Goal: Task Accomplishment & Management: Use online tool/utility

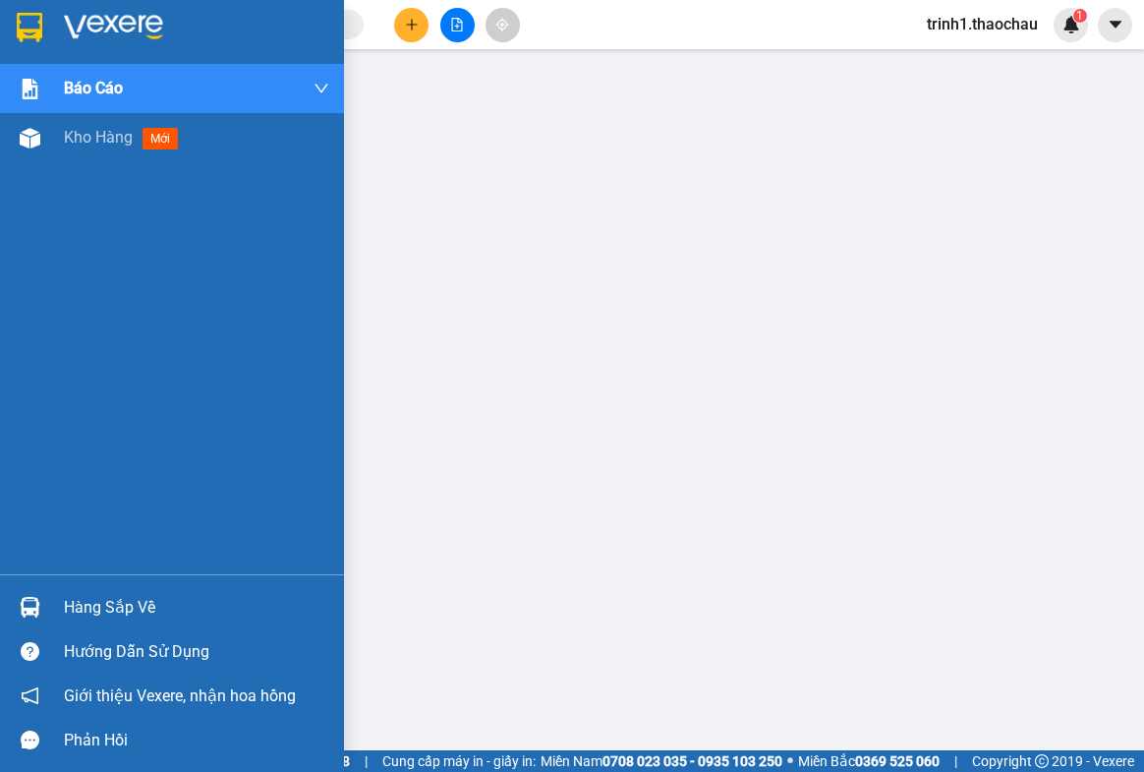
click at [88, 593] on div "Hàng sắp về" at bounding box center [196, 607] width 265 height 29
click at [88, 139] on span "Kho hàng" at bounding box center [98, 137] width 69 height 19
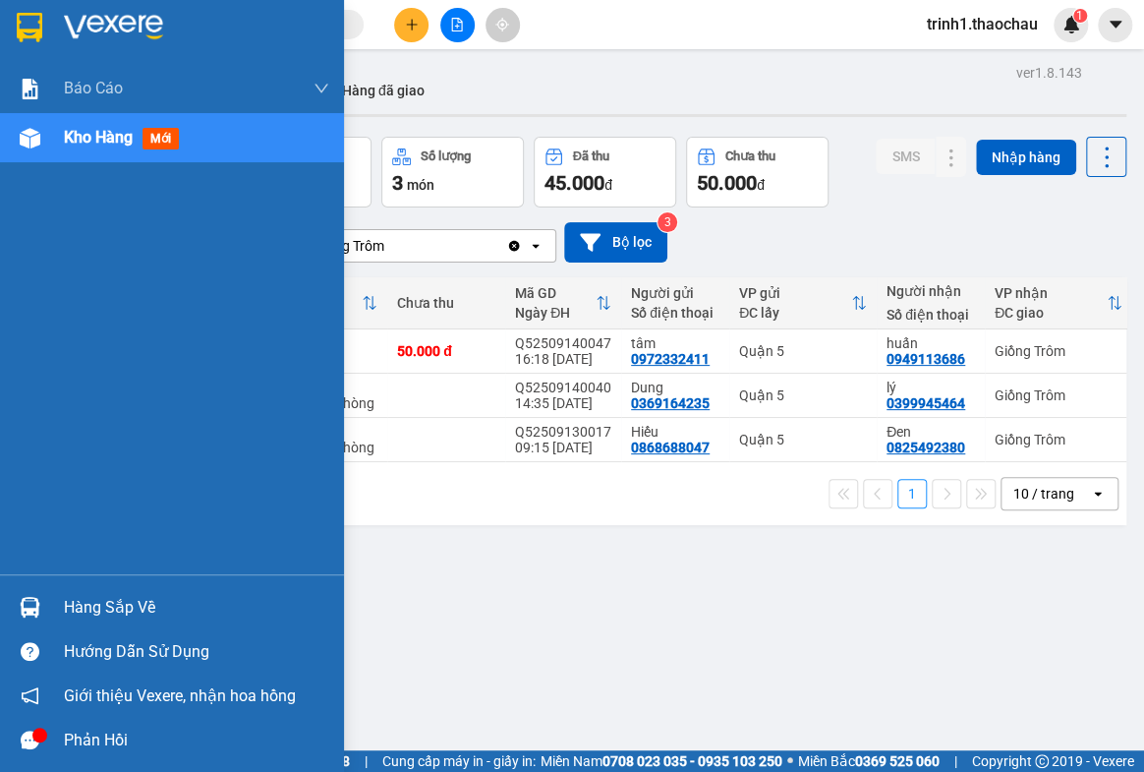
click at [159, 602] on div "Hàng sắp về" at bounding box center [196, 607] width 265 height 29
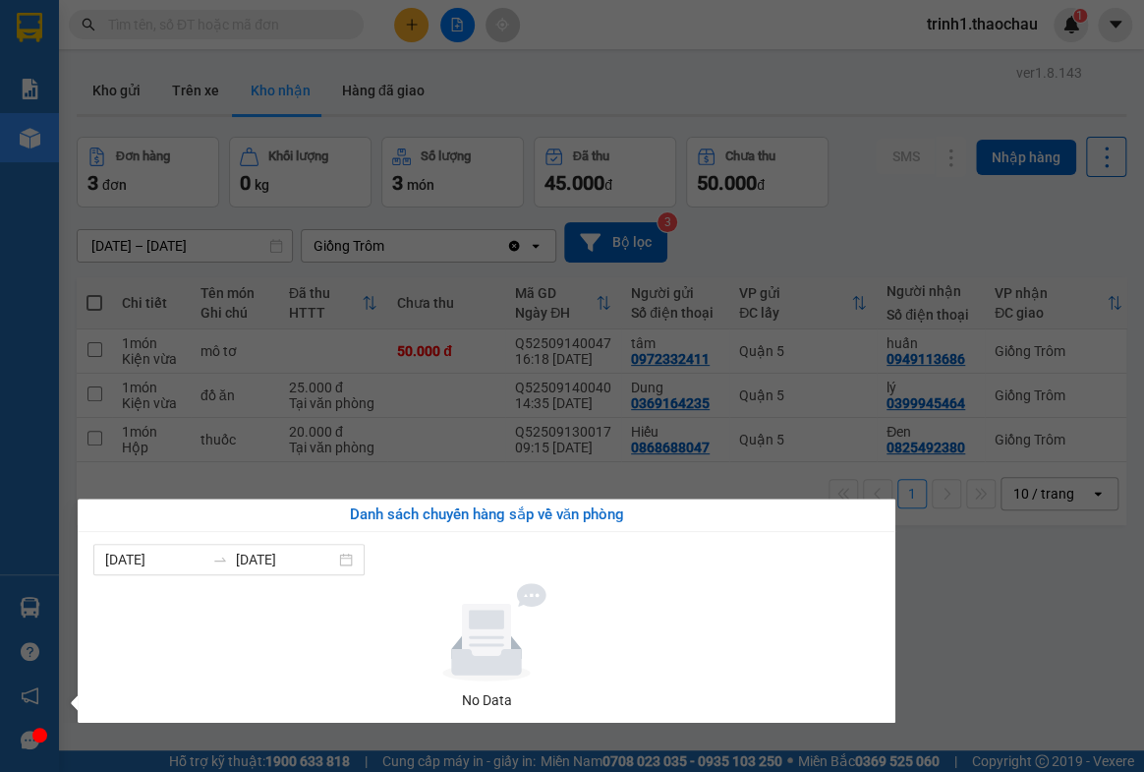
click at [1004, 621] on section "Kết quả tìm kiếm ( 0 ) Bộ lọc No Data trinh1.thaochau 1 Báo cáo Báo cáo dòng ti…" at bounding box center [572, 386] width 1144 height 772
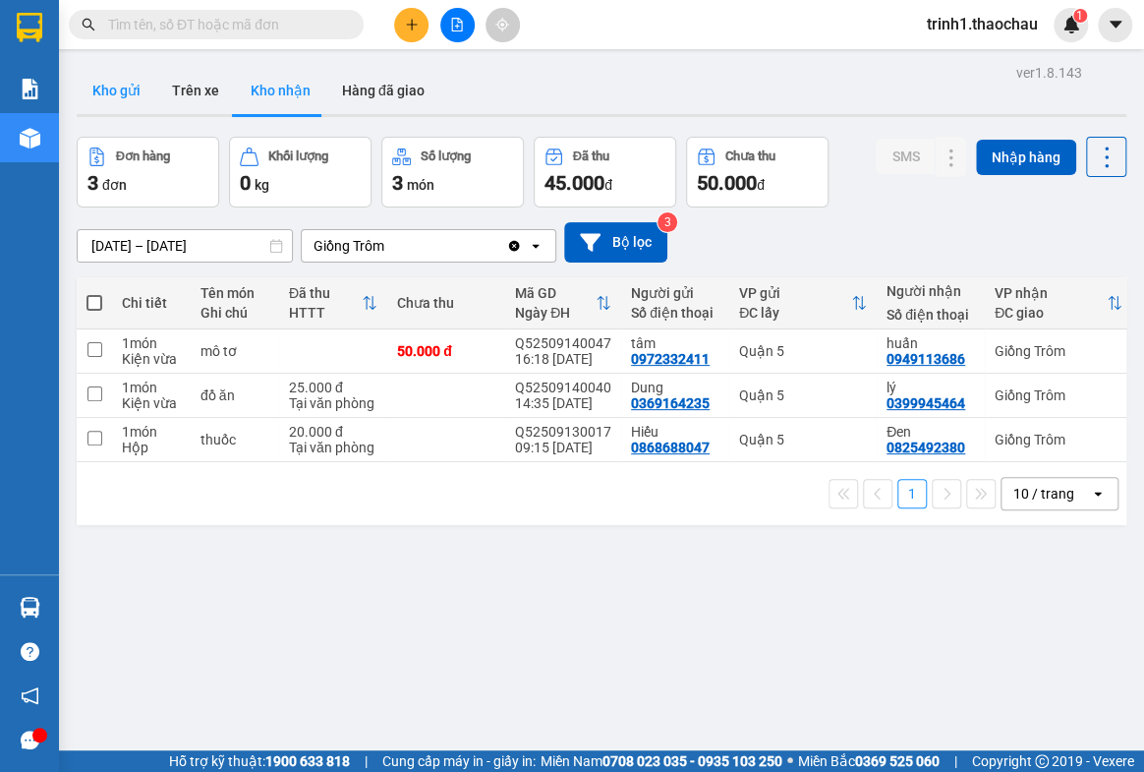
click at [108, 79] on button "Kho gửi" at bounding box center [117, 90] width 80 height 47
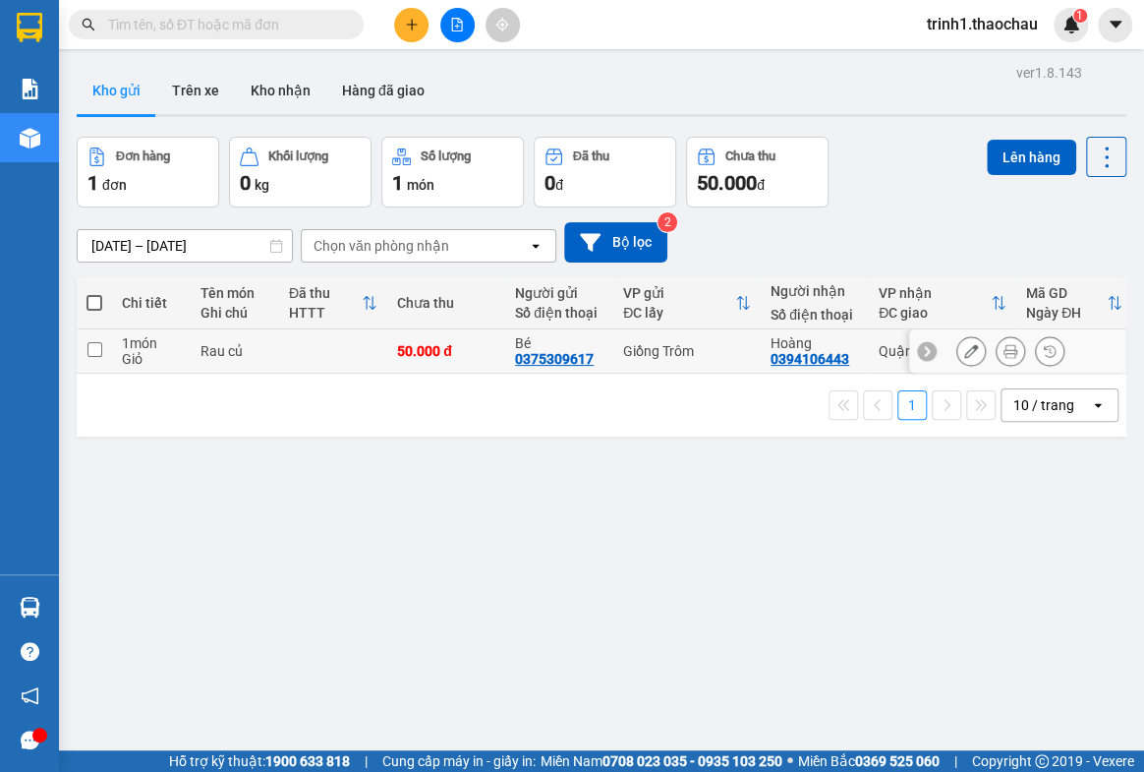
click at [95, 354] on input "checkbox" at bounding box center [95, 349] width 15 height 15
checkbox input "true"
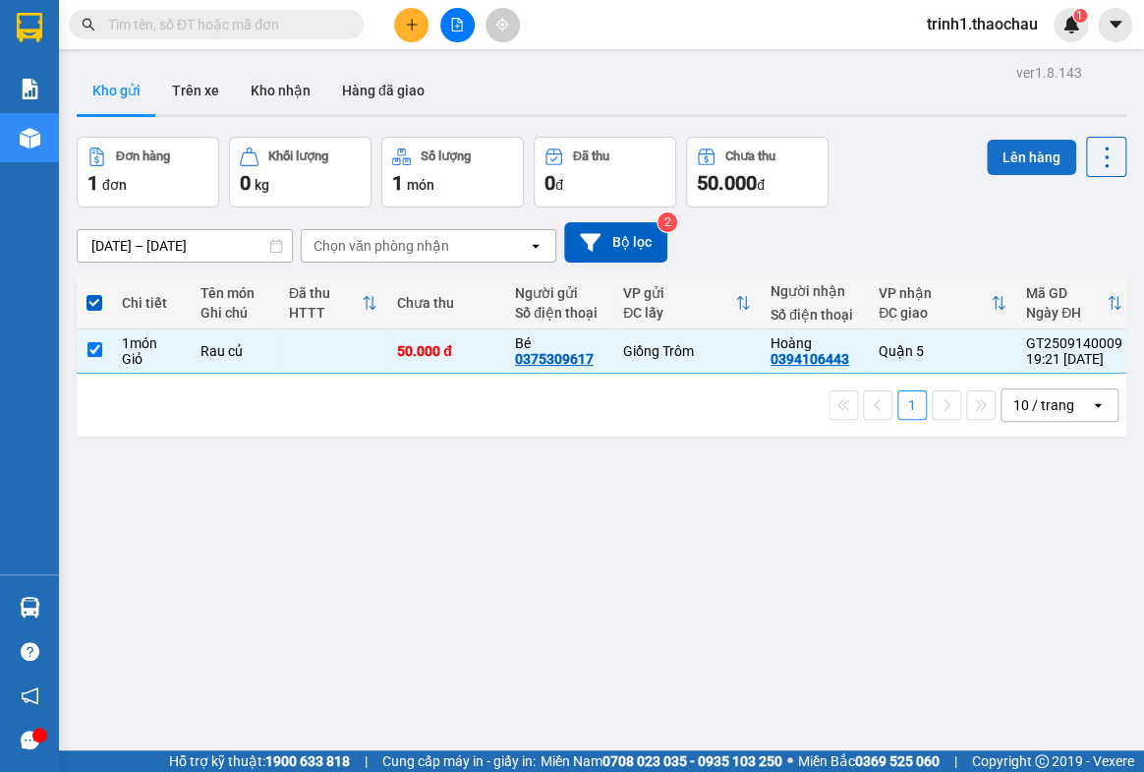
click at [1013, 153] on button "Lên hàng" at bounding box center [1031, 157] width 89 height 35
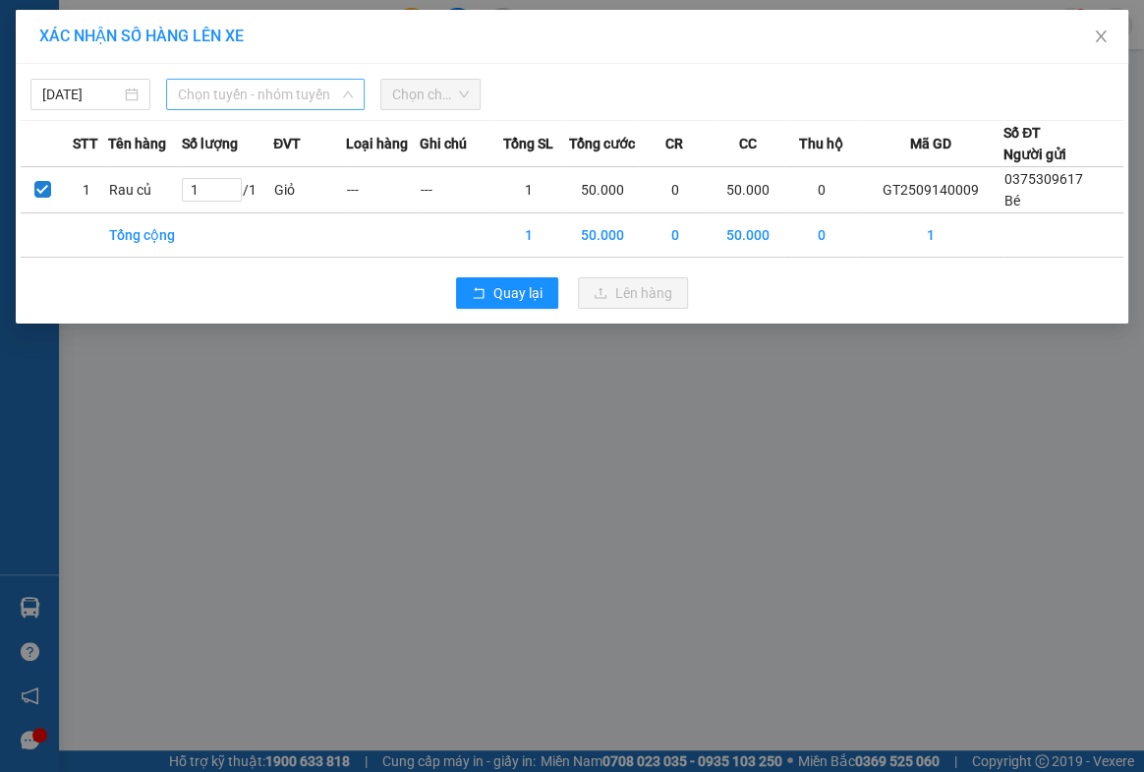
click at [199, 93] on span "Chọn tuyến - nhóm tuyến" at bounding box center [265, 94] width 174 height 29
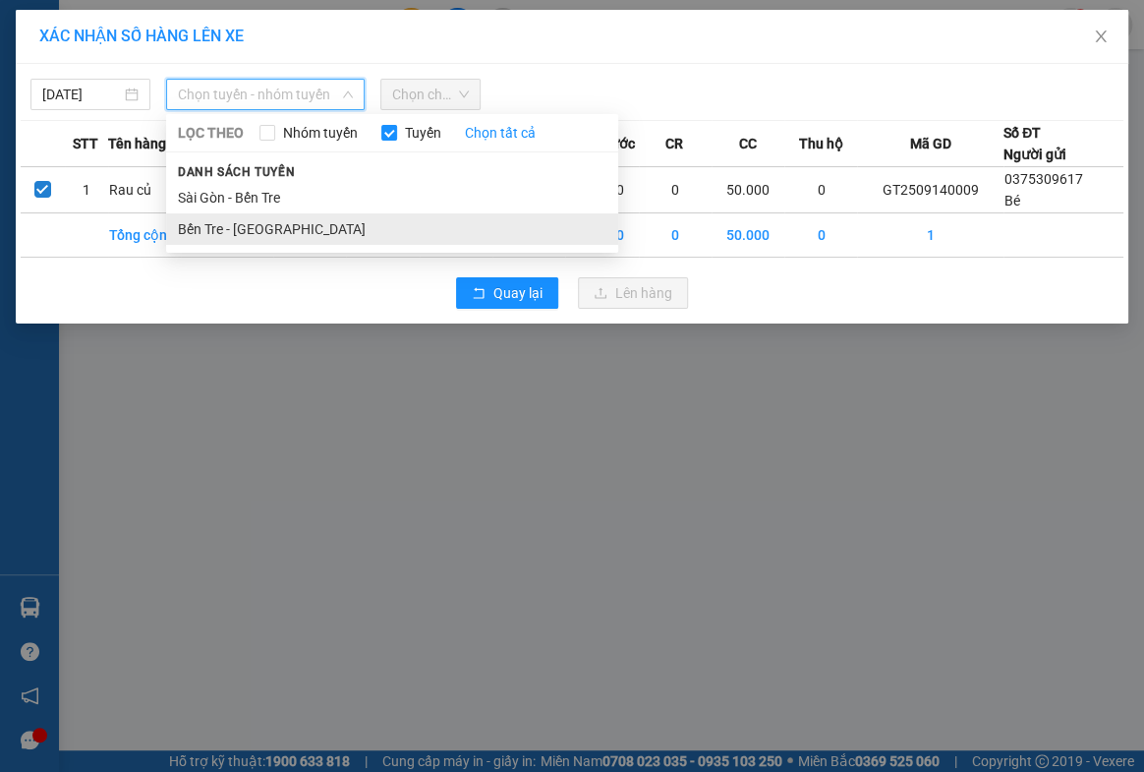
click at [198, 222] on li "Bến Tre - Sài Gòn" at bounding box center [392, 228] width 452 height 31
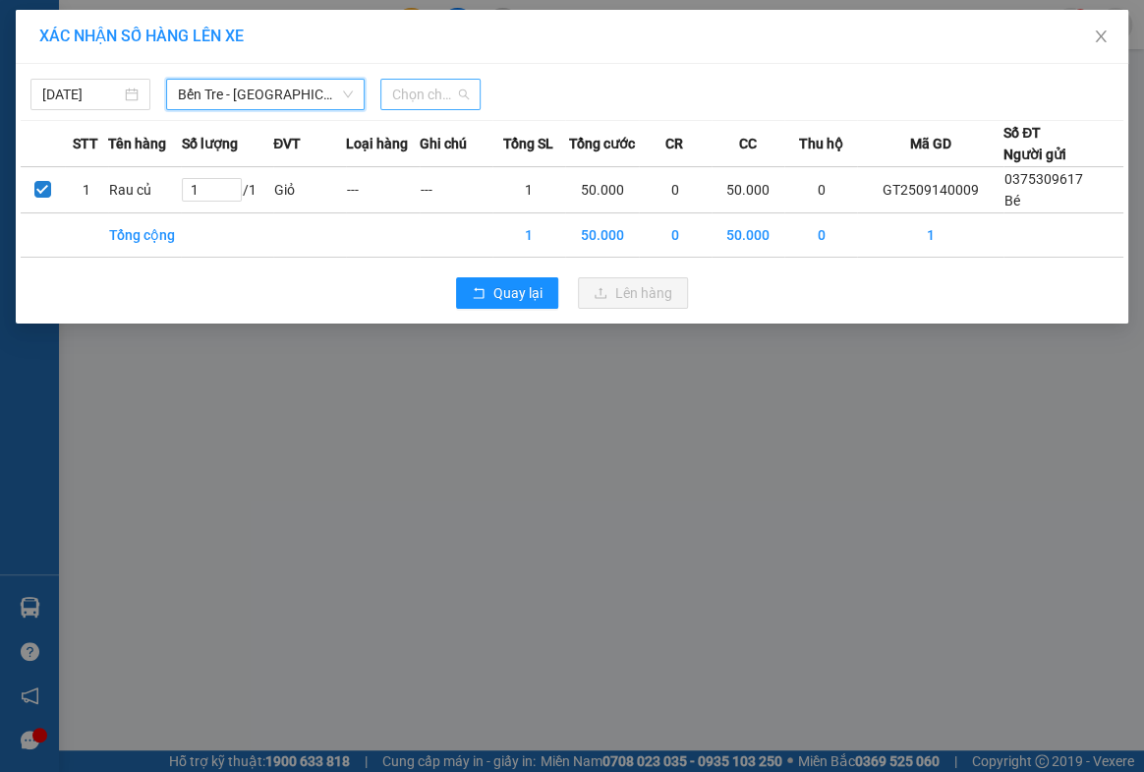
click at [422, 101] on span "Chọn chuyến" at bounding box center [431, 94] width 78 height 29
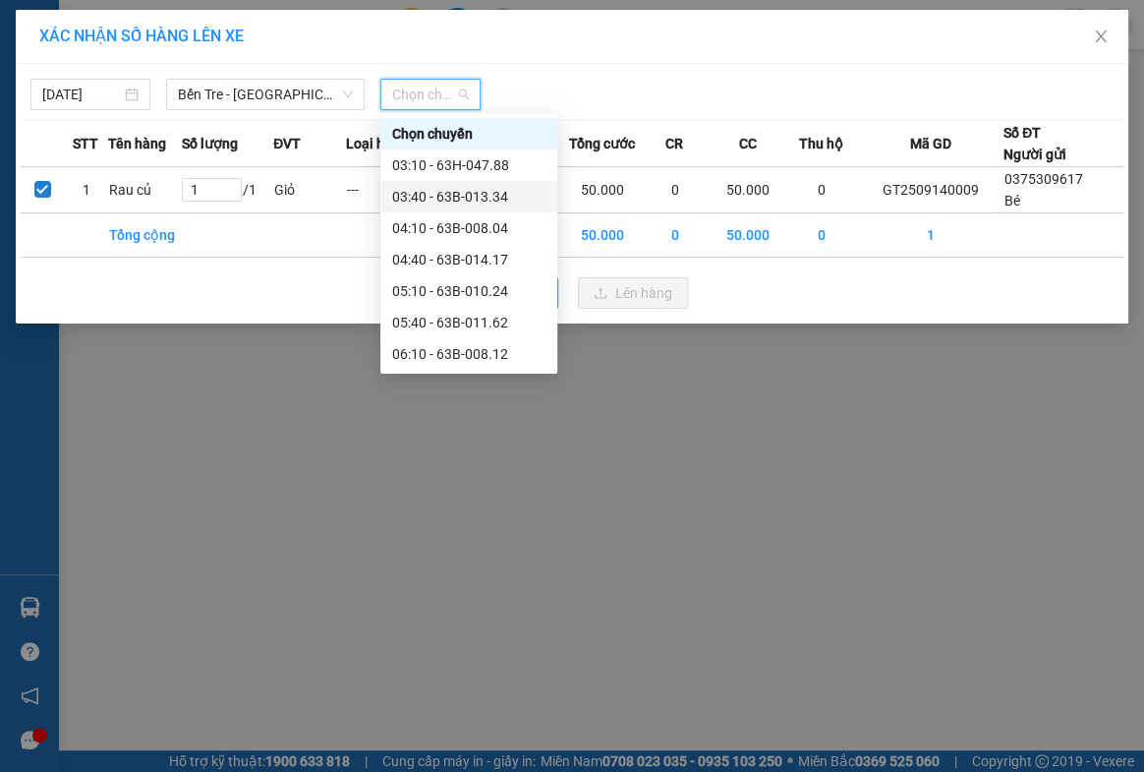
click at [432, 196] on div "03:40 - 63B-013.34" at bounding box center [468, 197] width 153 height 22
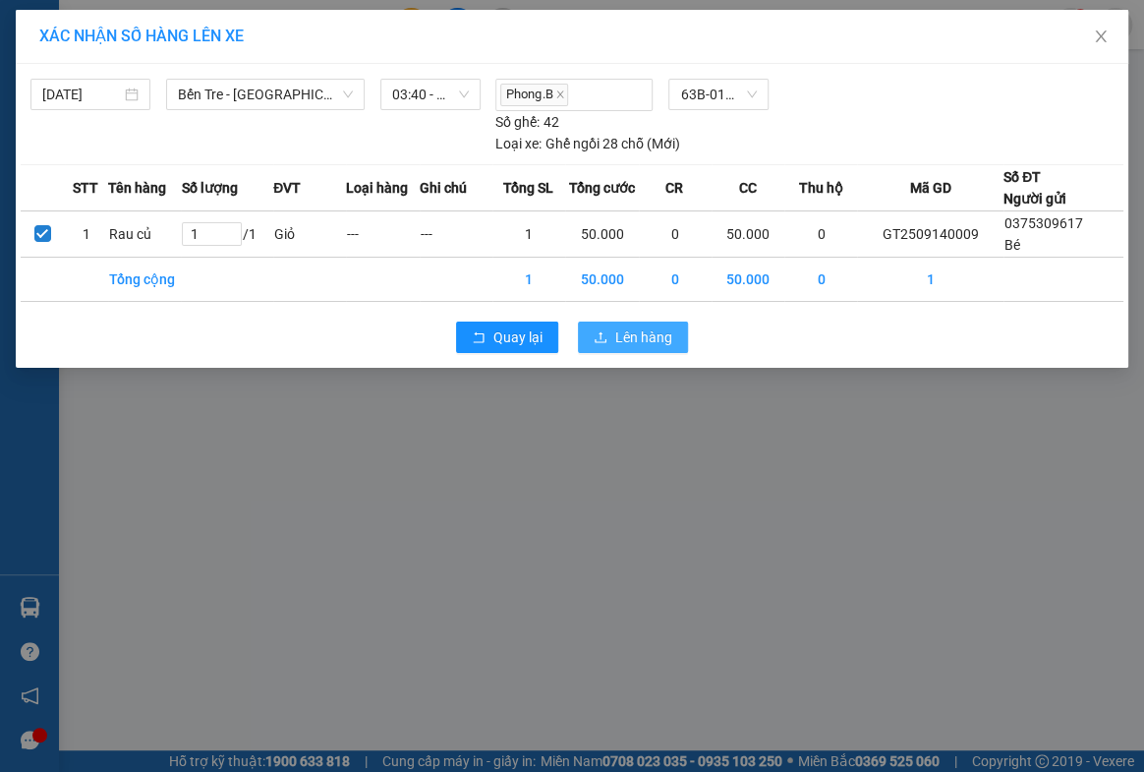
click at [637, 337] on span "Lên hàng" at bounding box center [643, 337] width 57 height 22
